Goal: Information Seeking & Learning: Learn about a topic

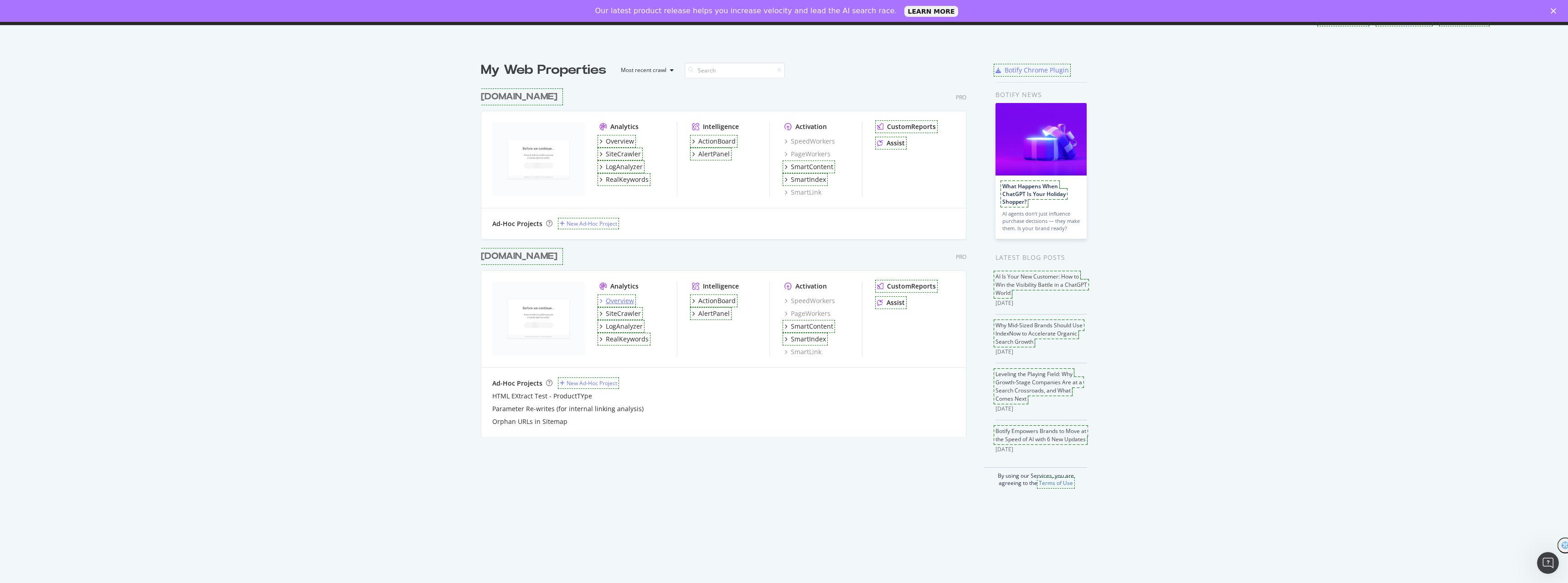
click at [616, 301] on div "Overview" at bounding box center [620, 300] width 28 height 9
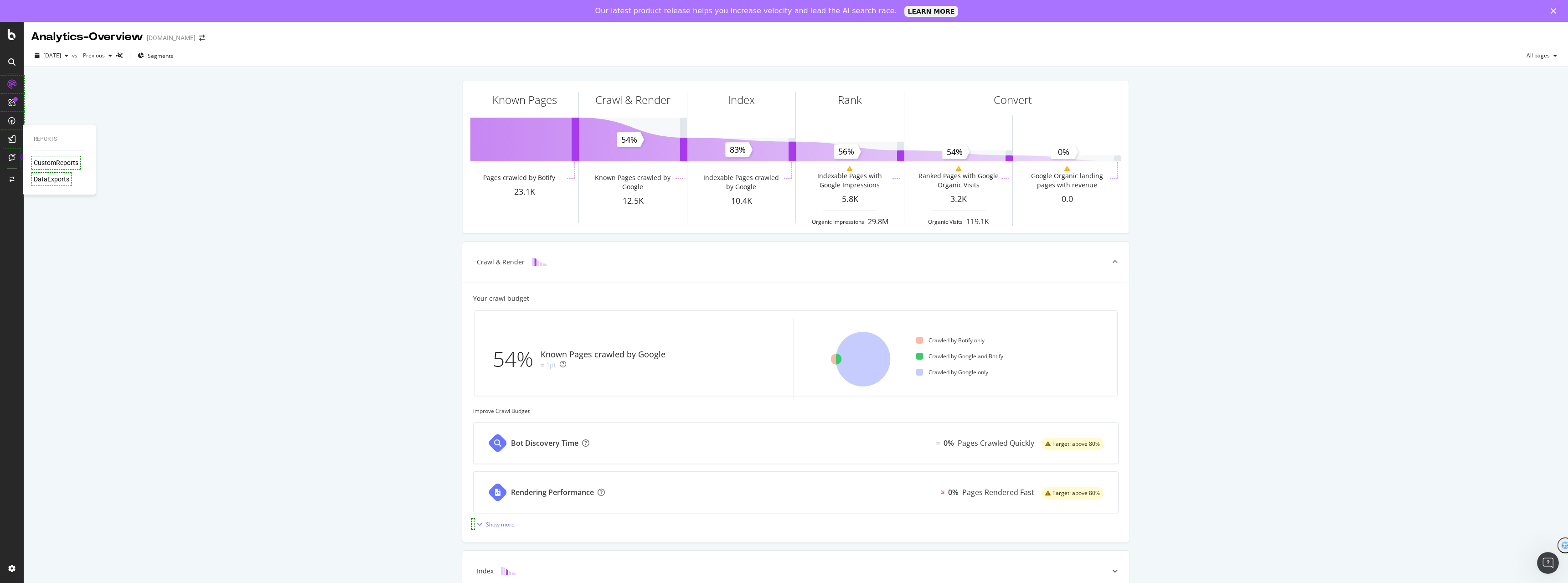
click at [49, 161] on div "CustomReports" at bounding box center [56, 162] width 45 height 9
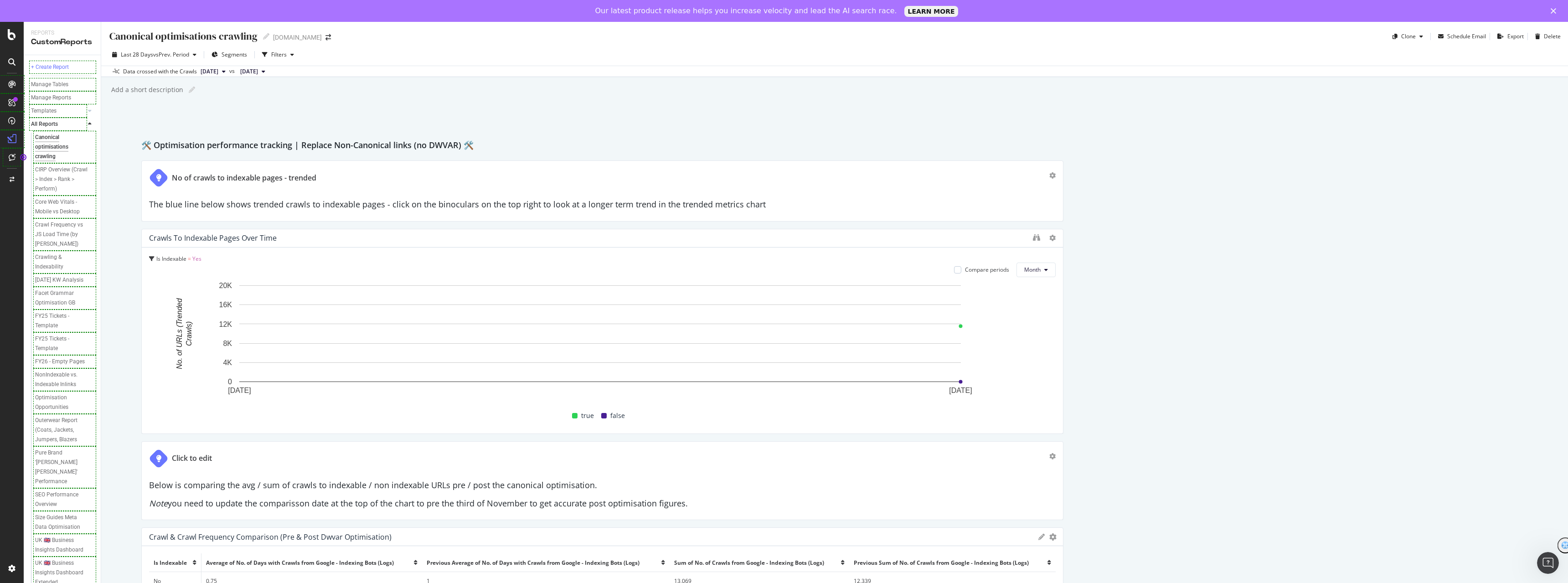
click at [219, 74] on span "[DATE]" at bounding box center [210, 72] width 18 height 8
click at [260, 117] on div "22.9K URLs" at bounding box center [266, 119] width 28 height 8
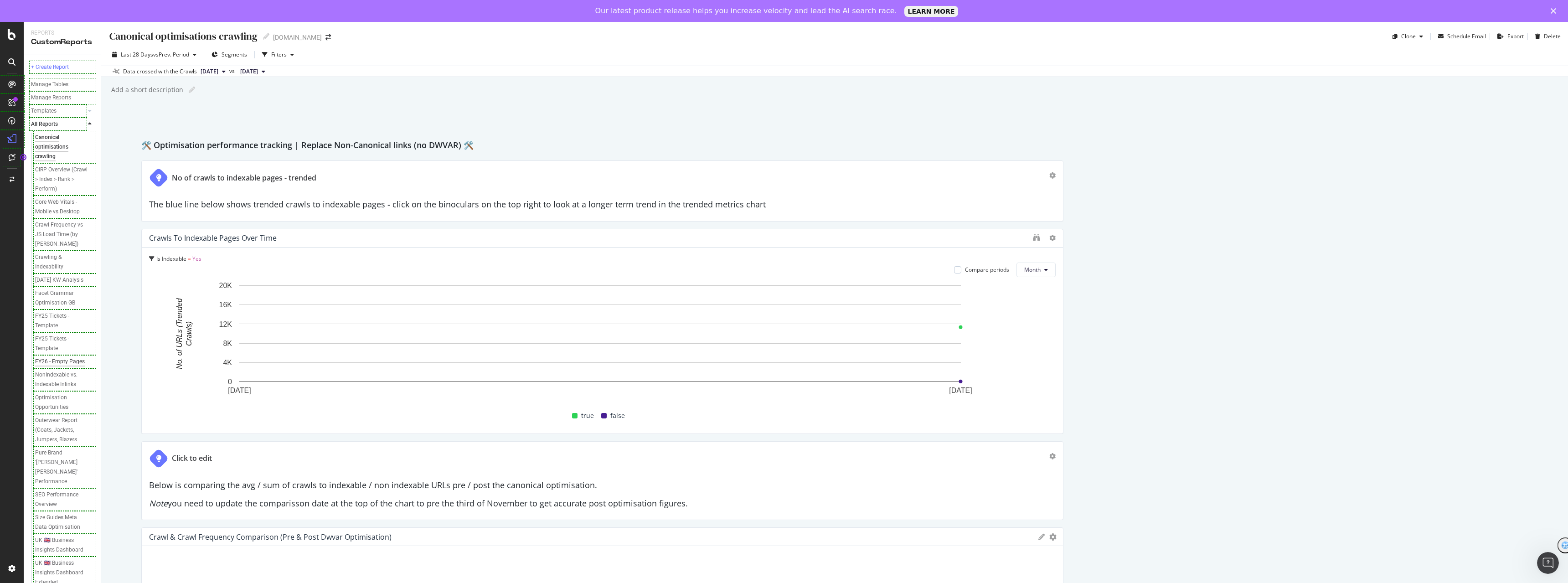
click at [50, 366] on div "FY26 - Empty Pages" at bounding box center [60, 361] width 50 height 10
